Goal: Task Accomplishment & Management: Manage account settings

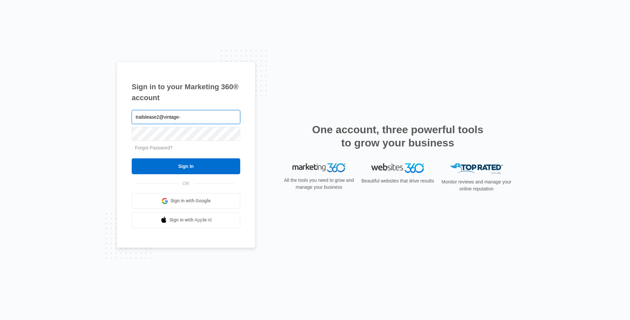
click at [201, 113] on input "trailslease2@vintage-" at bounding box center [186, 117] width 109 height 14
click at [156, 74] on div "Sign in to your Marketing 360® account trailslease2@vintage-cor Forgot Password…" at bounding box center [185, 155] width 139 height 187
click at [194, 120] on input "trailslease2@vintage-cor" at bounding box center [186, 117] width 109 height 14
type input "[EMAIL_ADDRESS][DOMAIN_NAME]"
click at [132, 159] on input "Sign In" at bounding box center [186, 167] width 109 height 16
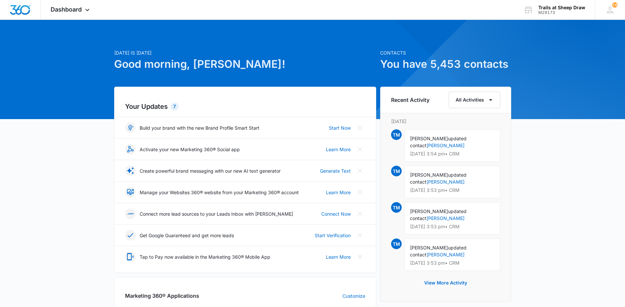
click at [557, 133] on div "[DATE] is [DATE] Good morning, [PERSON_NAME]! Contacts You have 5,453 contacts …" at bounding box center [312, 305] width 625 height 555
drag, startPoint x: 87, startPoint y: 9, endPoint x: 87, endPoint y: 17, distance: 8.3
click at [87, 9] on icon at bounding box center [87, 10] width 8 height 8
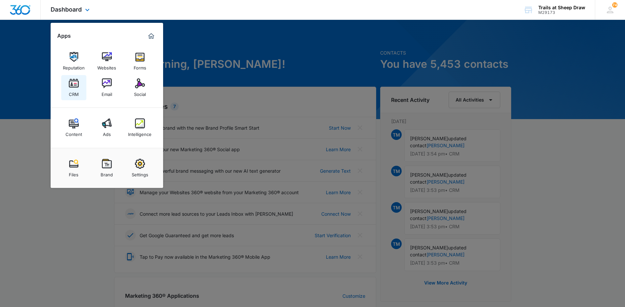
click at [77, 86] on img at bounding box center [74, 83] width 10 height 10
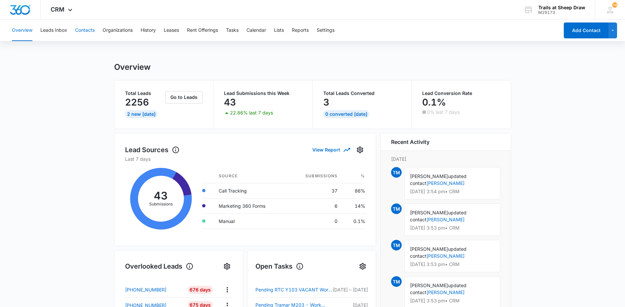
click at [84, 28] on button "Contacts" at bounding box center [85, 30] width 20 height 21
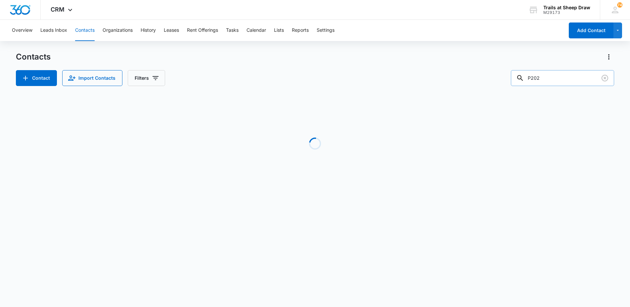
click at [547, 75] on input "P202" at bounding box center [562, 78] width 103 height 16
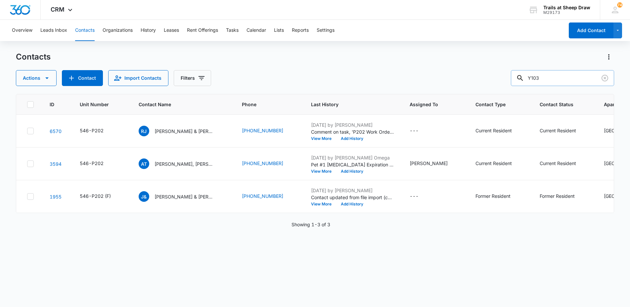
type input "Y103"
drag, startPoint x: 548, startPoint y: 81, endPoint x: 504, endPoint y: 82, distance: 43.7
click at [504, 82] on div "Actions Contact Import Contacts Filters Y103" at bounding box center [315, 78] width 599 height 16
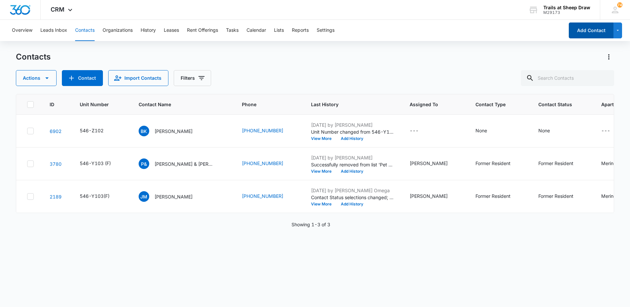
click at [588, 29] on button "Add Contact" at bounding box center [591, 31] width 45 height 16
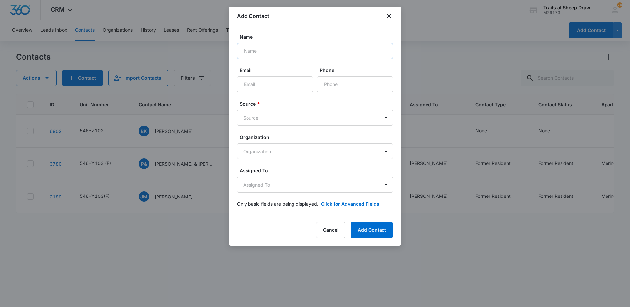
click at [272, 50] on input "Name" at bounding box center [315, 51] width 156 height 16
type input "B"
drag, startPoint x: 389, startPoint y: 14, endPoint x: 400, endPoint y: 18, distance: 12.1
click at [389, 14] on icon "close" at bounding box center [389, 16] width 8 height 8
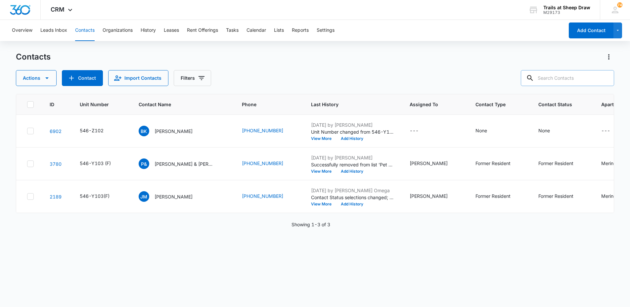
click at [554, 78] on input "text" at bounding box center [567, 78] width 93 height 16
type input "[PERSON_NAME]"
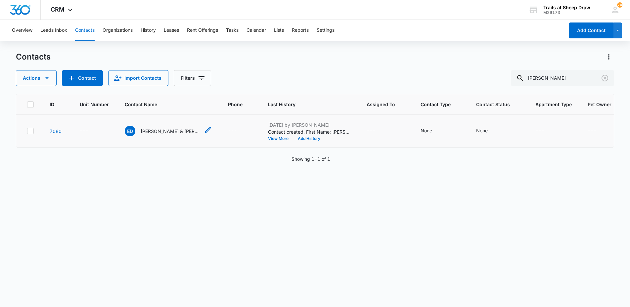
click at [173, 133] on p "[PERSON_NAME] & [PERSON_NAME]" at bounding box center [171, 131] width 60 height 7
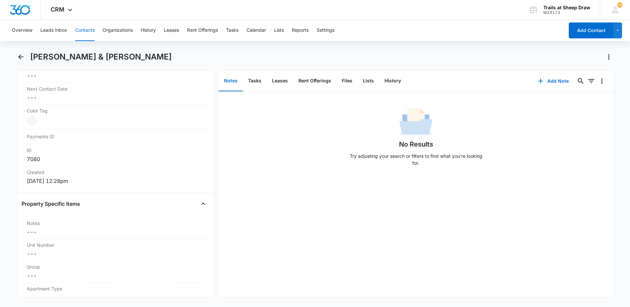
scroll to position [463, 0]
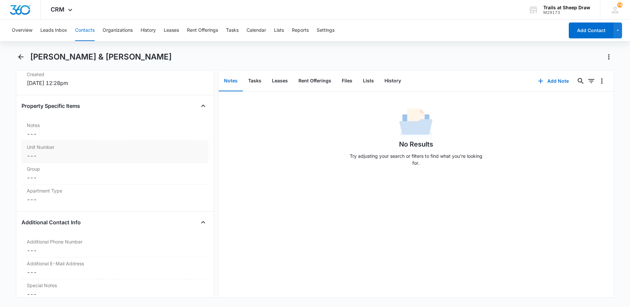
click at [64, 150] on label "Unit Number" at bounding box center [115, 147] width 176 height 7
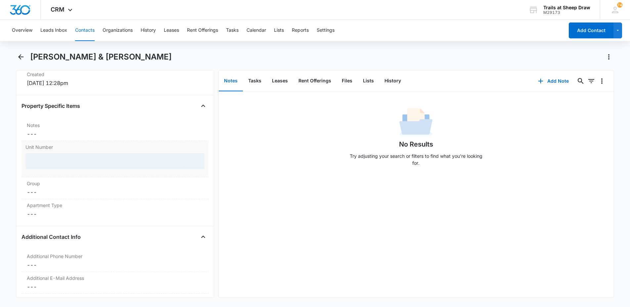
click at [66, 162] on div at bounding box center [114, 161] width 179 height 16
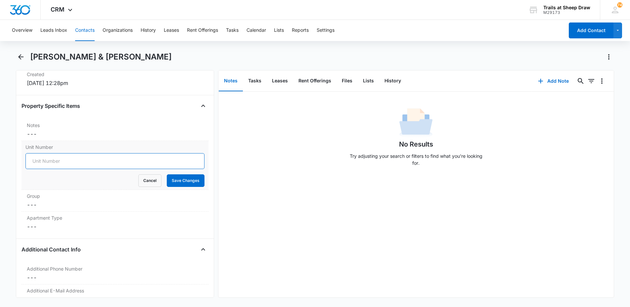
click at [66, 162] on input "Unit Number" at bounding box center [114, 161] width 179 height 16
type input "546-Y103"
click at [174, 180] on button "Save Changes" at bounding box center [186, 180] width 38 height 13
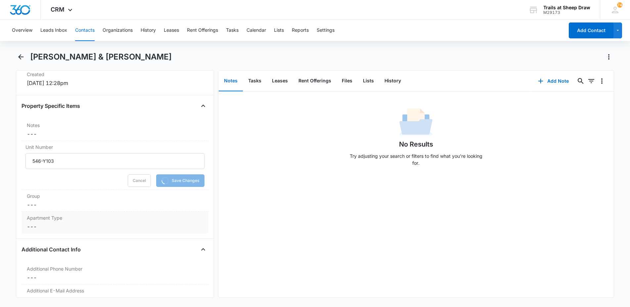
click at [51, 230] on dd "Cancel Save Changes ---" at bounding box center [115, 227] width 176 height 8
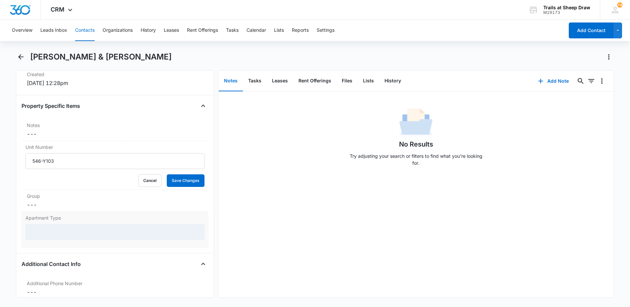
click at [59, 230] on div at bounding box center [114, 232] width 179 height 16
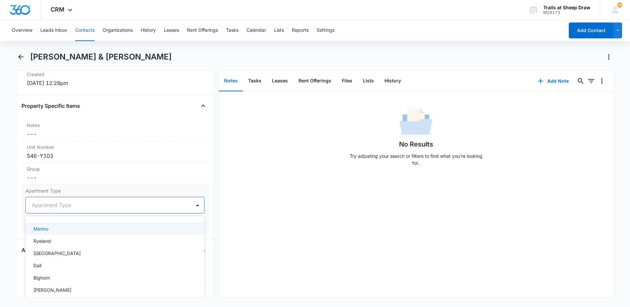
click at [66, 204] on div at bounding box center [107, 205] width 151 height 9
click at [67, 229] on div "Merino" at bounding box center [114, 228] width 162 height 7
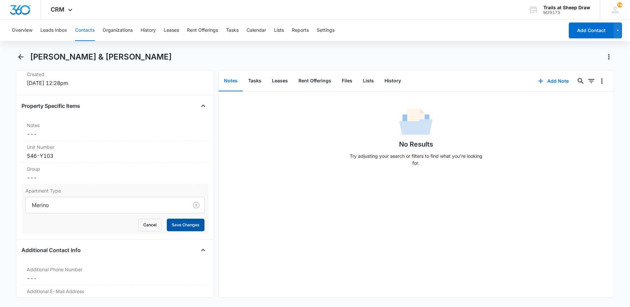
click at [191, 227] on button "Save Changes" at bounding box center [186, 225] width 38 height 13
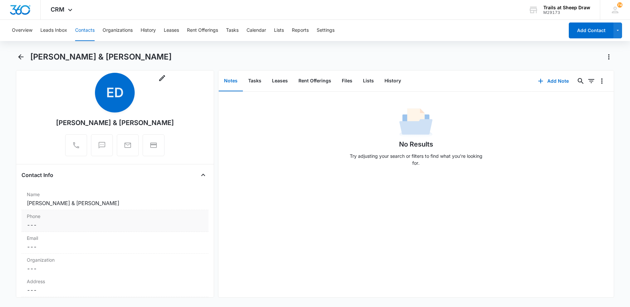
scroll to position [33, 0]
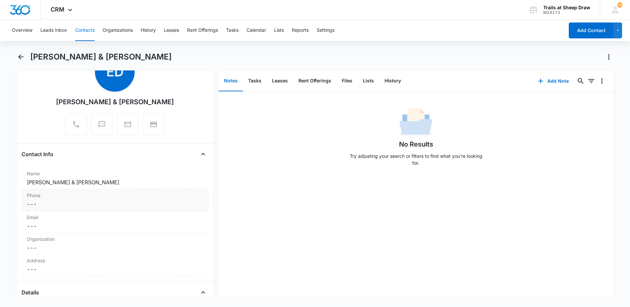
click at [68, 184] on dd "Cancel Save Changes Erika Duffey & Benjamin Hagerty" at bounding box center [115, 182] width 176 height 8
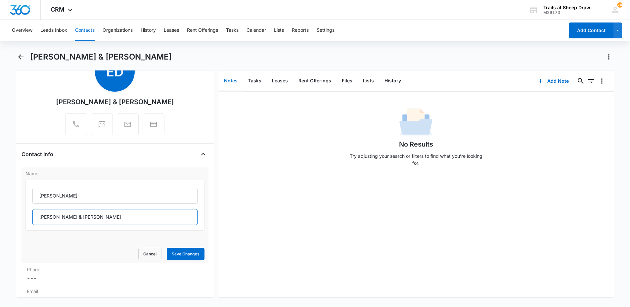
drag, startPoint x: 59, startPoint y: 215, endPoint x: 101, endPoint y: 210, distance: 41.7
click at [101, 210] on input "Duffey & Benjamin Hagerty" at bounding box center [114, 217] width 165 height 16
click at [61, 197] on input "Erika" at bounding box center [114, 196] width 165 height 16
drag, startPoint x: 62, startPoint y: 196, endPoint x: 32, endPoint y: 196, distance: 29.8
click at [32, 196] on div "Erika Duffey & Benjamin Hagerty" at bounding box center [114, 205] width 179 height 51
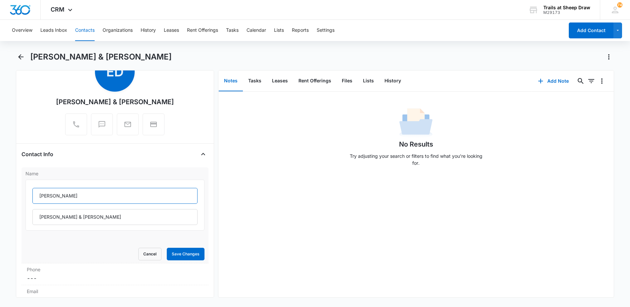
paste input "Benjamin Hagerty"
type input "Benjamin Hagerty"
drag, startPoint x: 101, startPoint y: 217, endPoint x: 8, endPoint y: 218, distance: 93.3
click at [8, 218] on main "Erika Duffey & Benjamin Hagerty Remove ED Erika Duffey & Benjamin Hagerty Conta…" at bounding box center [315, 179] width 630 height 254
type input "& Erika Duffey"
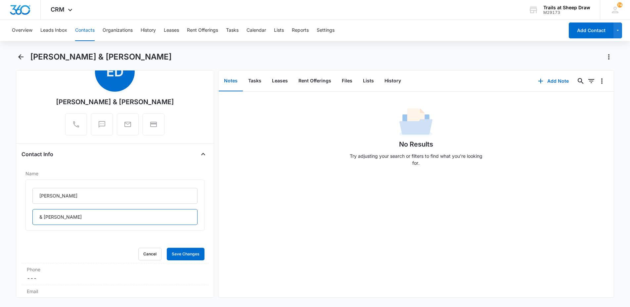
click at [167, 248] on button "Save Changes" at bounding box center [186, 254] width 38 height 13
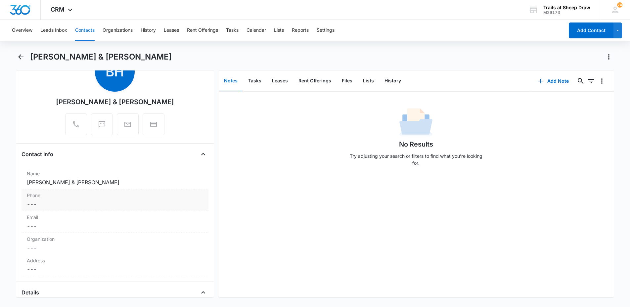
click at [32, 202] on dd "Cancel Save Changes ---" at bounding box center [115, 204] width 176 height 8
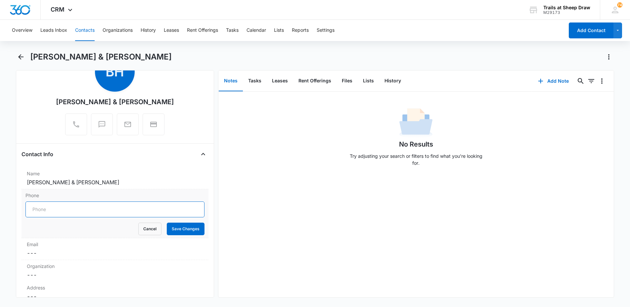
click at [42, 209] on input "Phone" at bounding box center [114, 210] width 179 height 16
type input "1 (720) 281-8596"
click at [192, 233] on button "Save Changes" at bounding box center [186, 229] width 38 height 13
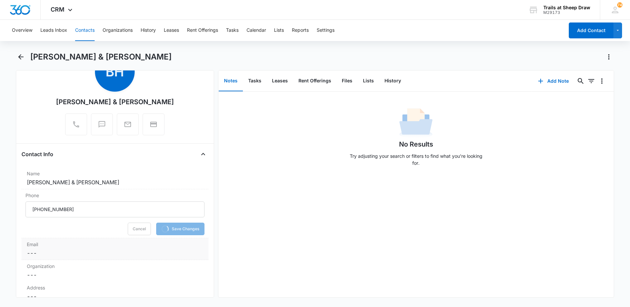
click at [50, 254] on dd "Cancel Save Changes ---" at bounding box center [115, 253] width 176 height 8
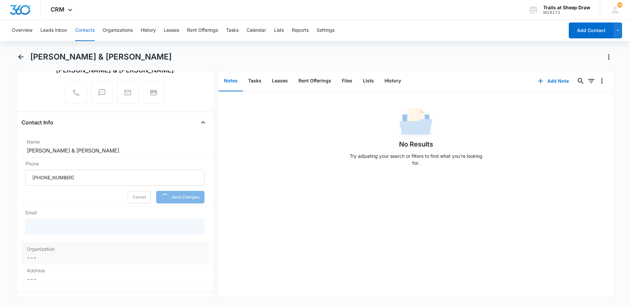
scroll to position [99, 0]
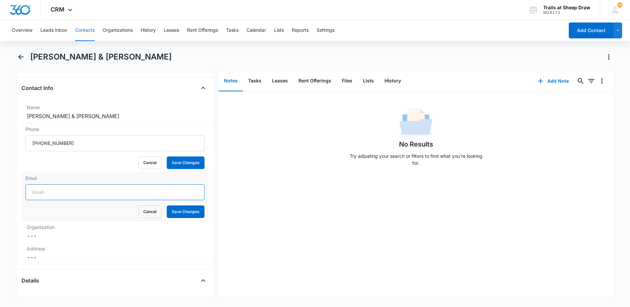
click at [59, 195] on input "Email" at bounding box center [114, 192] width 179 height 16
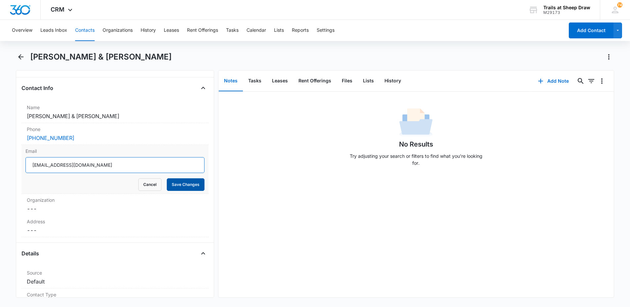
type input "bmhegarty@live.com"
click at [180, 188] on button "Save Changes" at bounding box center [186, 184] width 38 height 13
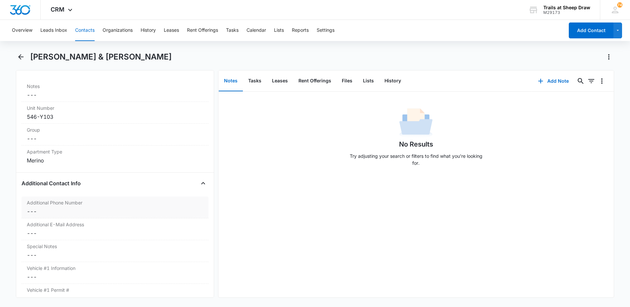
click at [71, 213] on dd "Cancel Save Changes ---" at bounding box center [115, 211] width 176 height 8
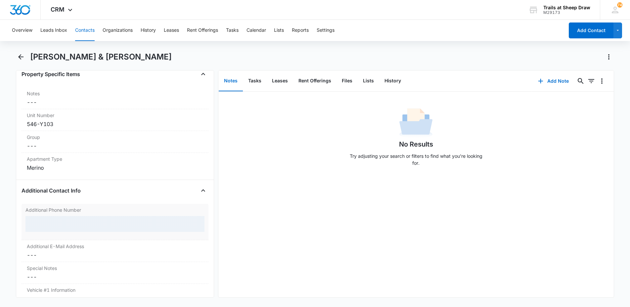
scroll to position [502, 0]
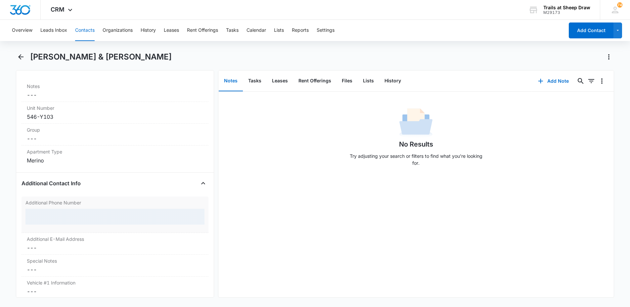
click at [56, 216] on div at bounding box center [114, 217] width 179 height 16
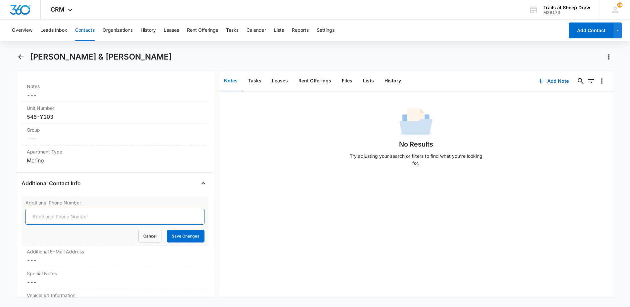
click at [48, 218] on input "Additional Phone Number" at bounding box center [114, 217] width 179 height 16
type input "(970) 910-0188"
click at [170, 238] on button "Save Changes" at bounding box center [186, 236] width 38 height 13
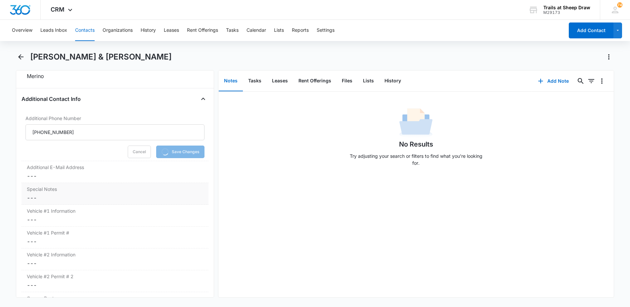
scroll to position [602, 0]
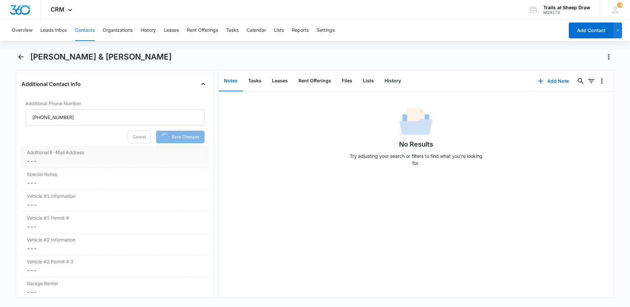
click at [52, 155] on label "Additional E-Mail Address" at bounding box center [115, 152] width 176 height 7
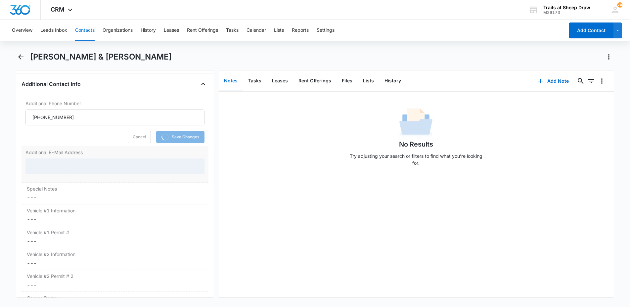
click at [53, 165] on div at bounding box center [114, 167] width 179 height 16
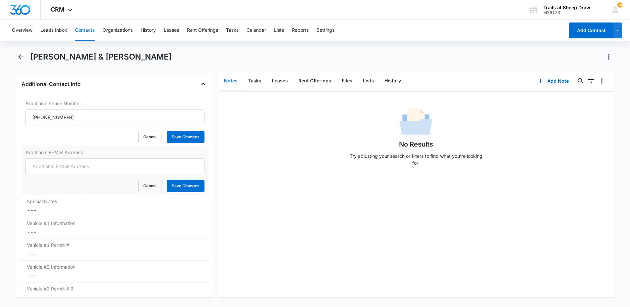
click at [56, 168] on div "Additional E-Mail Address Cancel Save Changes" at bounding box center [115, 170] width 187 height 49
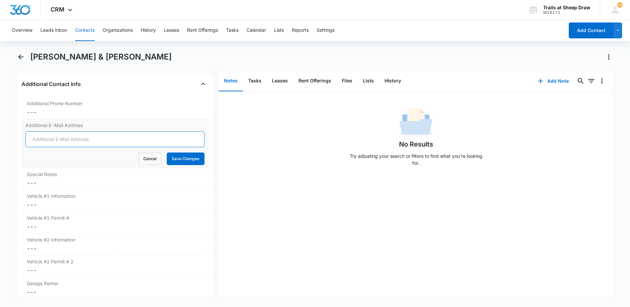
click at [57, 141] on input "Additional E-Mail Address" at bounding box center [114, 139] width 179 height 16
type input "erikaduffey@icloud.com"
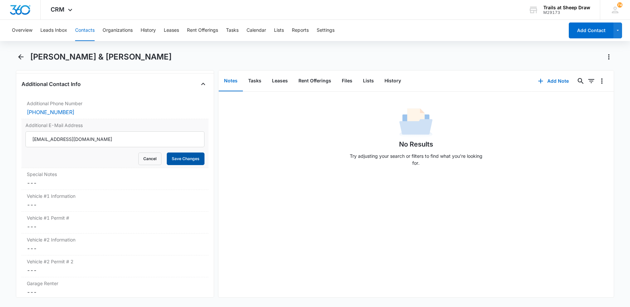
click at [174, 158] on button "Save Changes" at bounding box center [186, 159] width 38 height 13
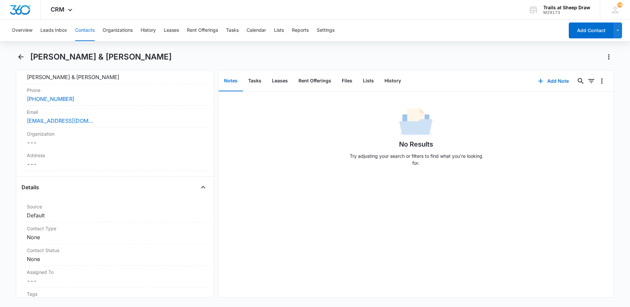
scroll to position [0, 0]
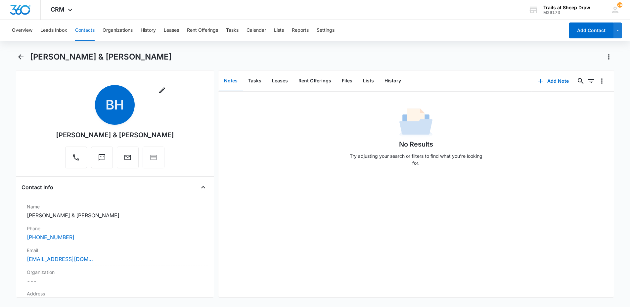
drag, startPoint x: 163, startPoint y: 133, endPoint x: 60, endPoint y: 137, distance: 103.0
click at [60, 137] on div "Benjamin Hagerty & Erika Duffey" at bounding box center [115, 135] width 118 height 10
copy div "Benjamin Hagerty & Erika Duffey"
drag, startPoint x: 78, startPoint y: 28, endPoint x: 86, endPoint y: 28, distance: 7.9
click at [79, 28] on button "Contacts" at bounding box center [85, 30] width 20 height 21
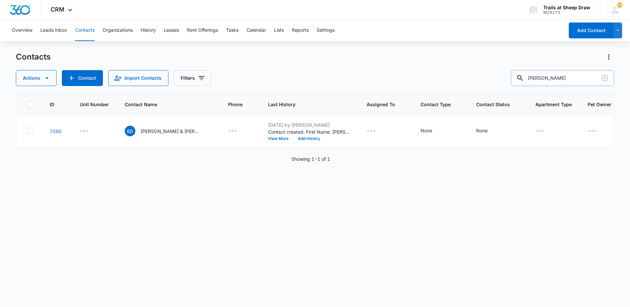
drag, startPoint x: 521, startPoint y: 79, endPoint x: 544, endPoint y: 78, distance: 23.9
click at [521, 79] on div "benjamin hegarty" at bounding box center [562, 78] width 103 height 16
click at [544, 78] on input "benjamin hegarty" at bounding box center [562, 78] width 103 height 16
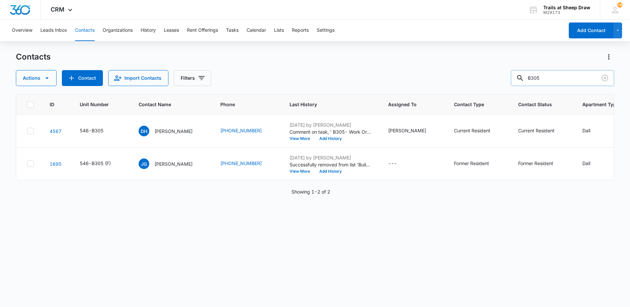
click at [547, 77] on input "B305" at bounding box center [562, 78] width 103 height 16
type input "J206"
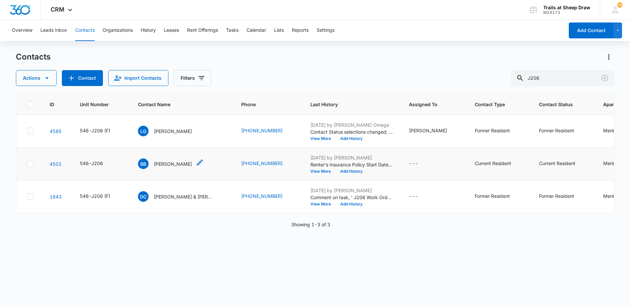
click at [171, 161] on p "Bethany Braband" at bounding box center [173, 163] width 38 height 7
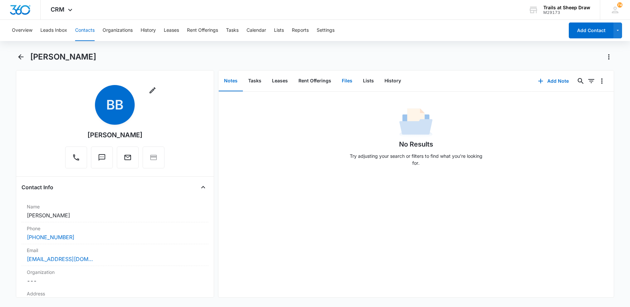
click at [346, 79] on button "Files" at bounding box center [347, 81] width 21 height 21
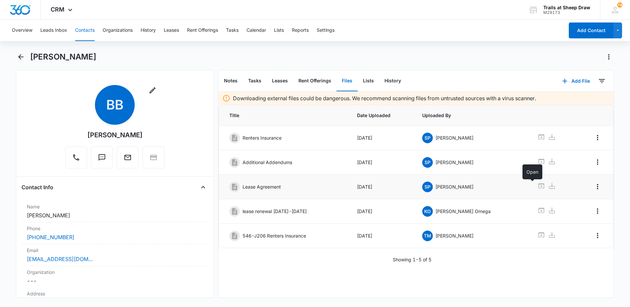
click at [537, 186] on icon at bounding box center [541, 186] width 8 height 8
drag, startPoint x: 139, startPoint y: 138, endPoint x: 78, endPoint y: 136, distance: 61.3
click at [78, 136] on div "Remove BB Bethany Braband" at bounding box center [114, 126] width 99 height 83
copy div "Bethany Braband"
